Goal: Information Seeking & Learning: Learn about a topic

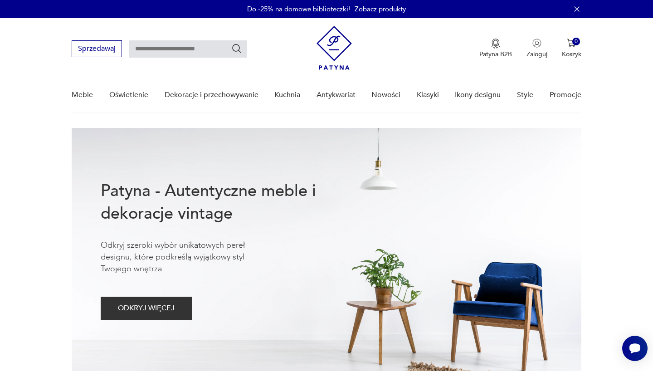
click at [159, 44] on input "text" at bounding box center [188, 48] width 118 height 17
type input "*******"
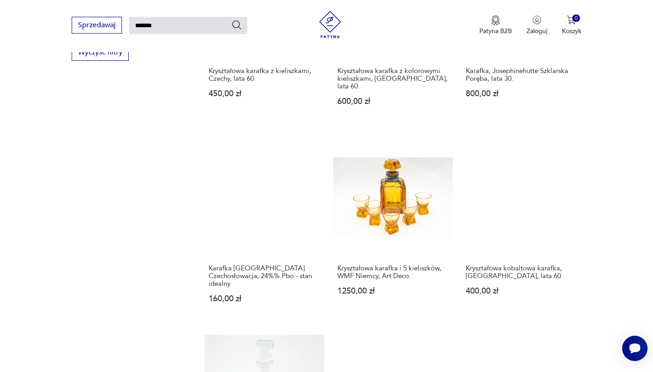
scroll to position [631, 0]
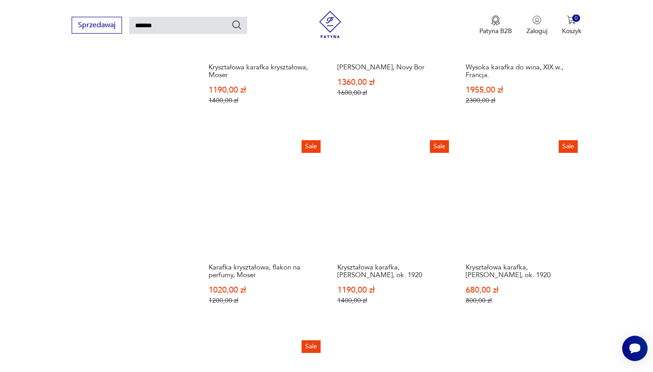
scroll to position [650, 0]
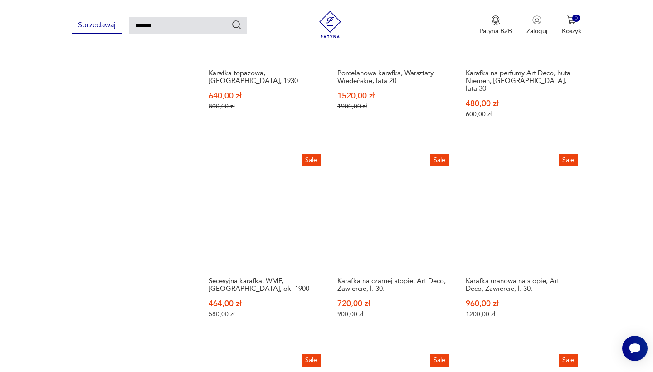
scroll to position [657, 0]
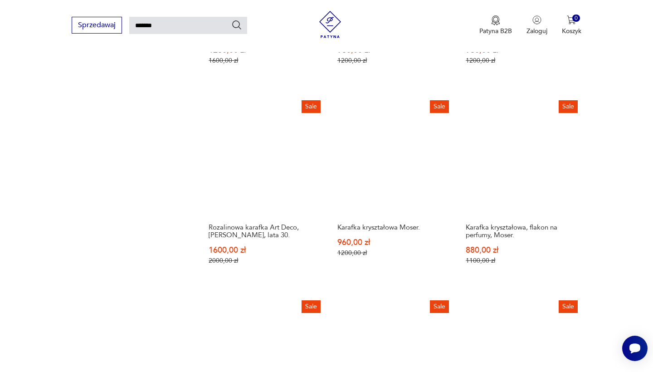
scroll to position [657, 0]
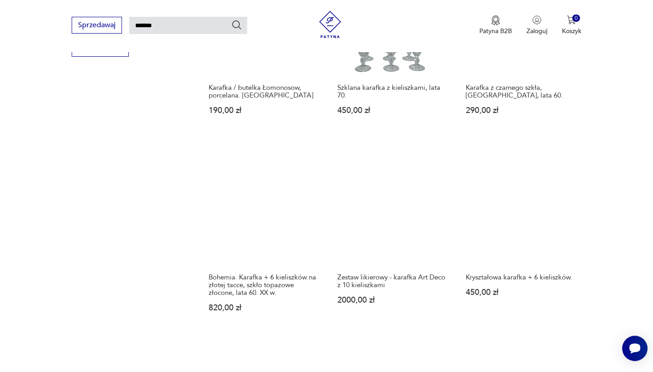
scroll to position [642, 0]
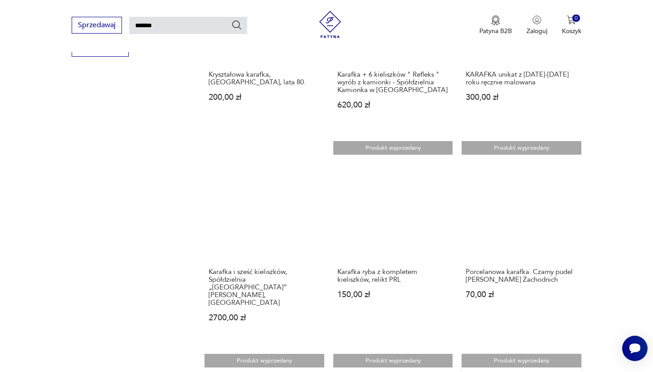
scroll to position [651, 0]
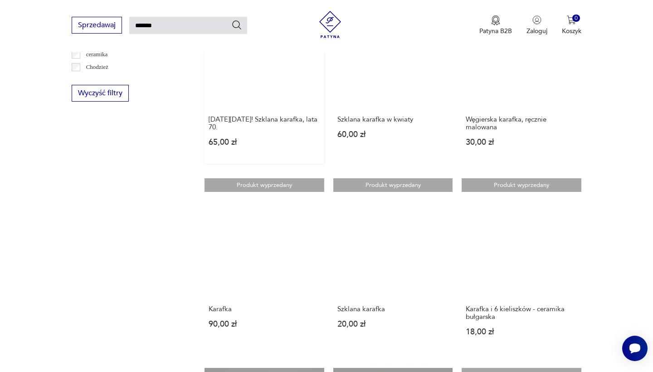
scroll to position [598, 0]
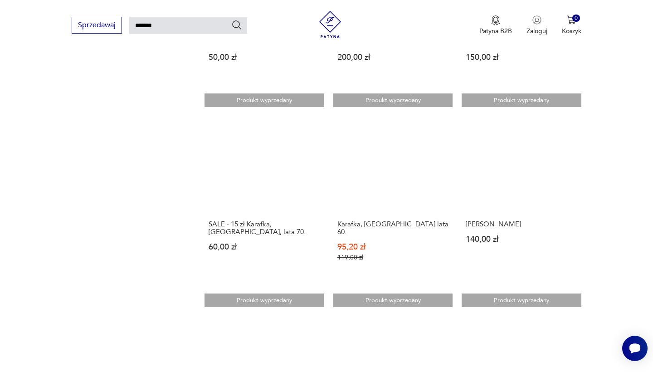
scroll to position [675, 0]
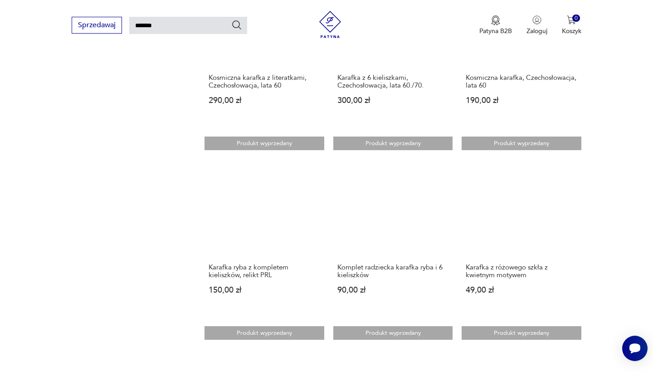
scroll to position [637, 0]
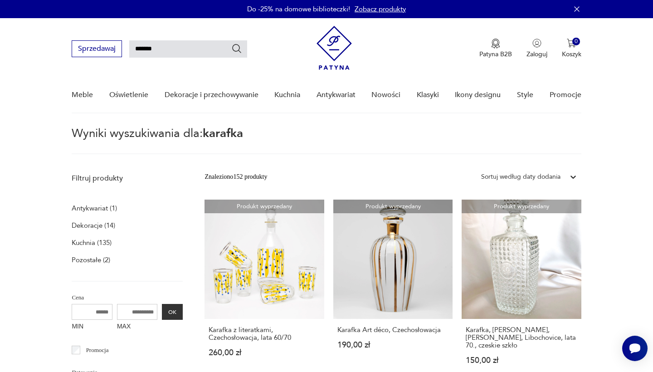
click at [171, 48] on input "*******" at bounding box center [188, 48] width 118 height 17
type input "*"
type input "****"
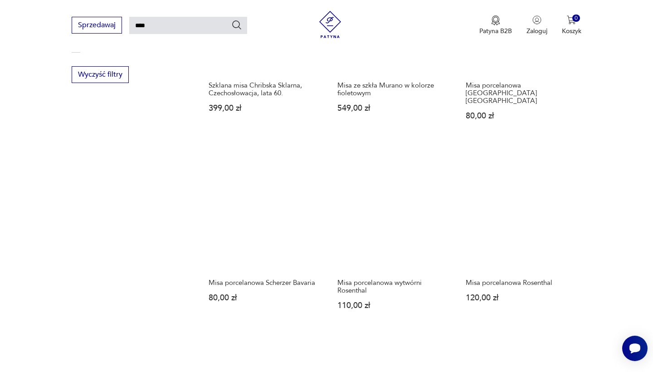
scroll to position [618, 0]
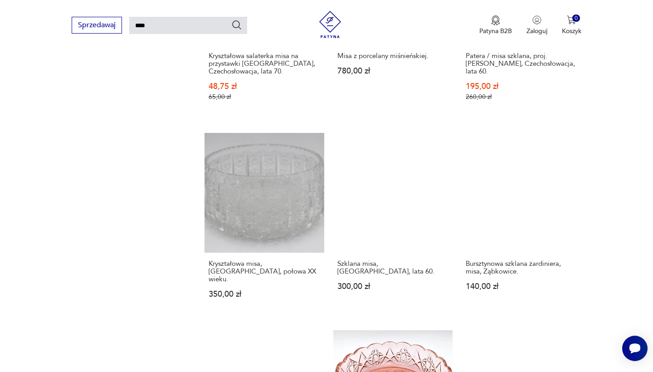
scroll to position [682, 0]
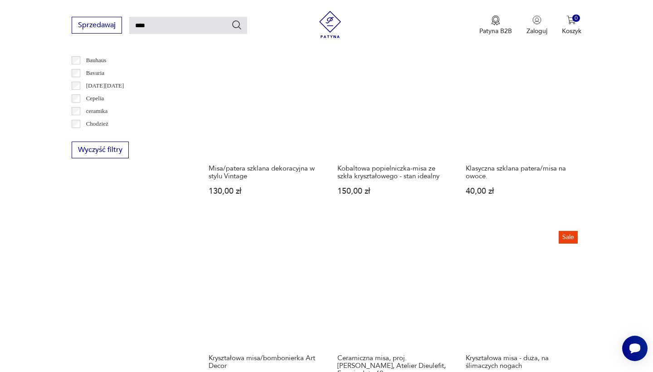
scroll to position [636, 0]
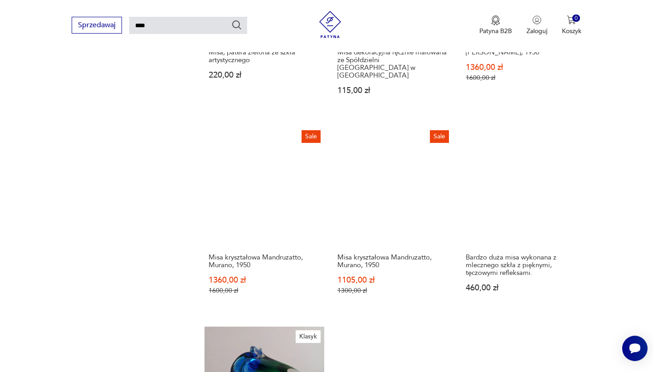
scroll to position [661, 0]
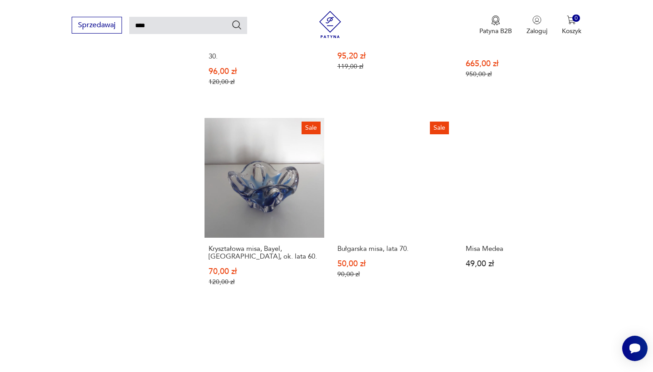
scroll to position [670, 0]
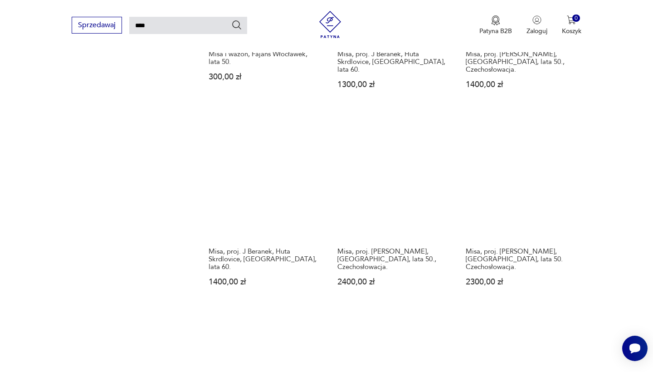
scroll to position [688, 0]
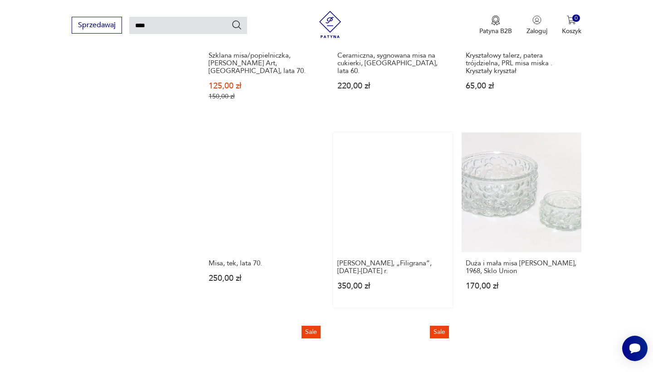
scroll to position [672, 0]
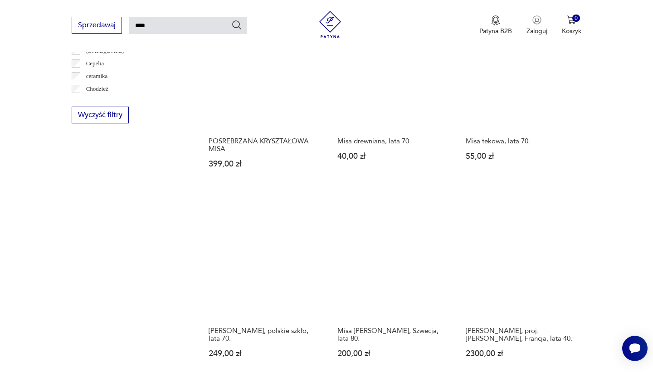
scroll to position [632, 0]
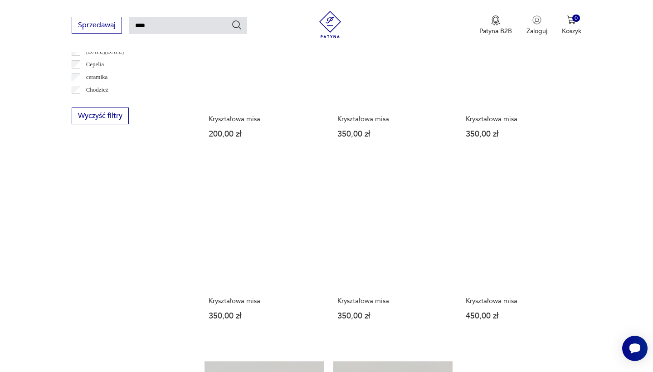
scroll to position [609, 0]
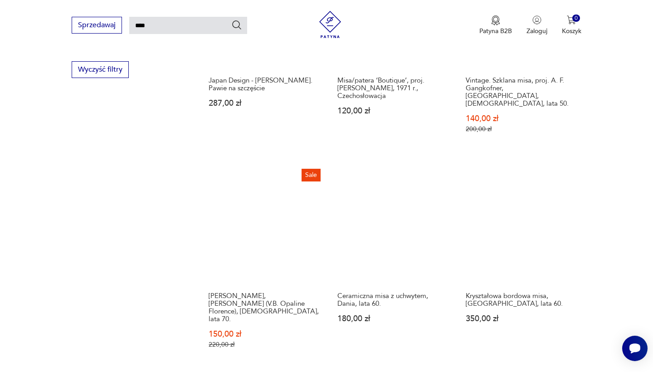
scroll to position [651, 0]
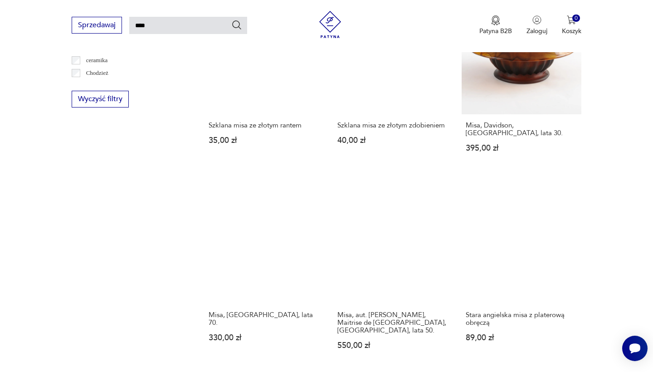
scroll to position [593, 0]
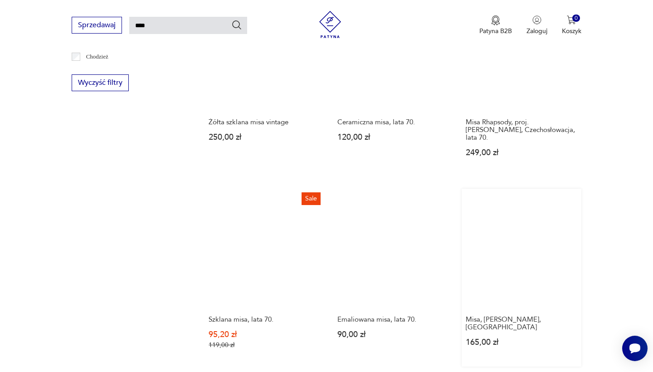
scroll to position [619, 0]
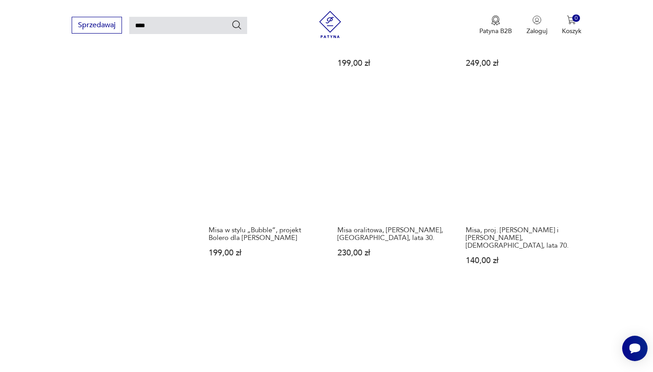
scroll to position [716, 0]
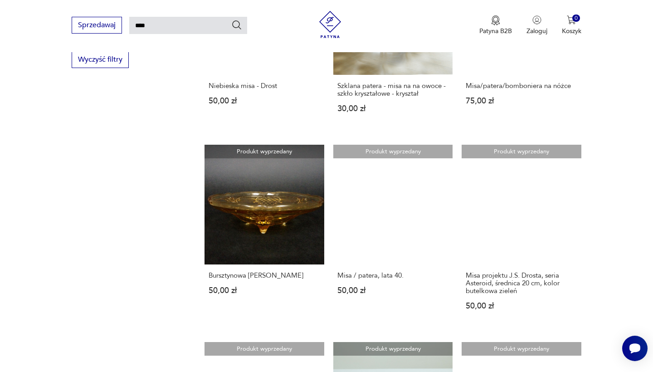
scroll to position [642, 0]
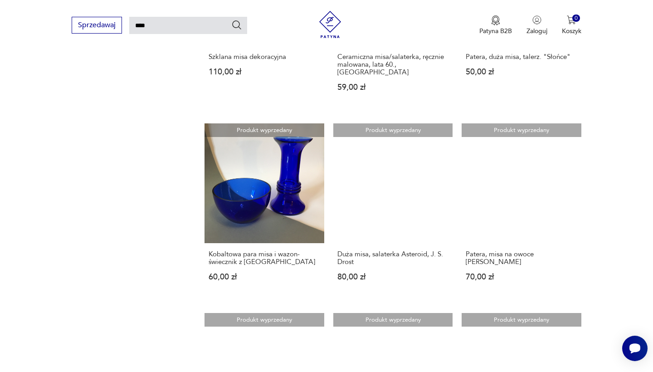
scroll to position [631, 0]
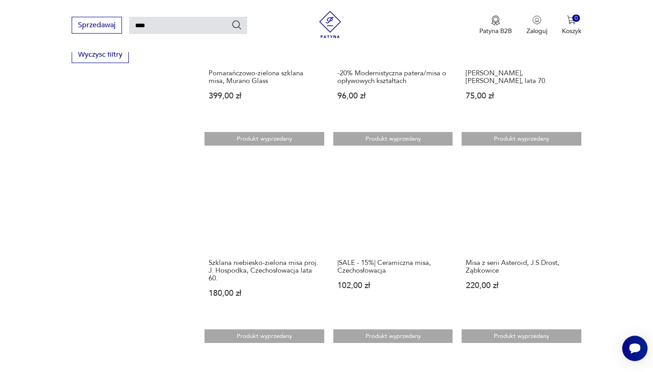
scroll to position [647, 0]
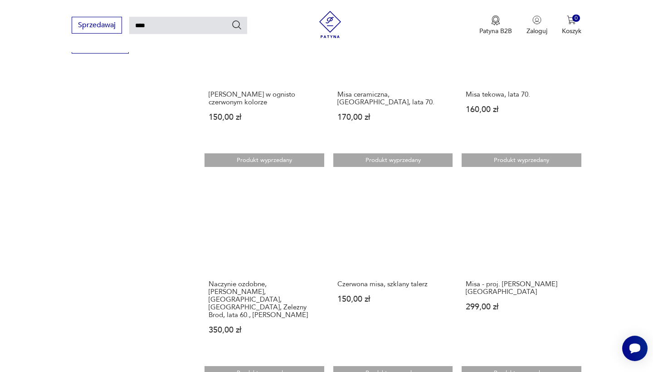
scroll to position [653, 0]
